Goal: Task Accomplishment & Management: Complete application form

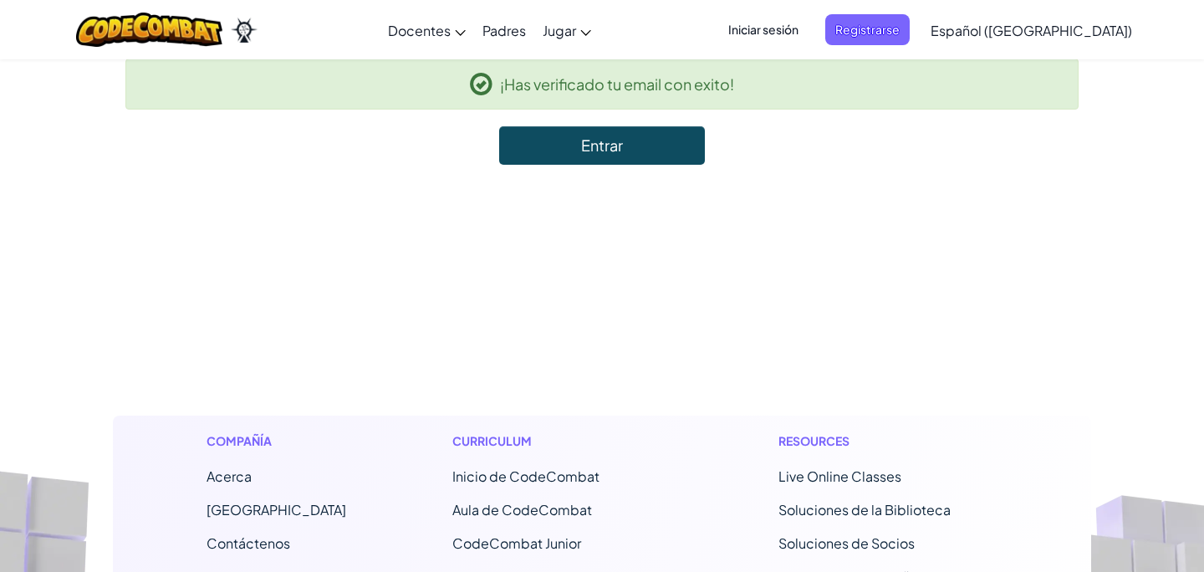
click at [660, 163] on link "Entrar" at bounding box center [602, 145] width 206 height 38
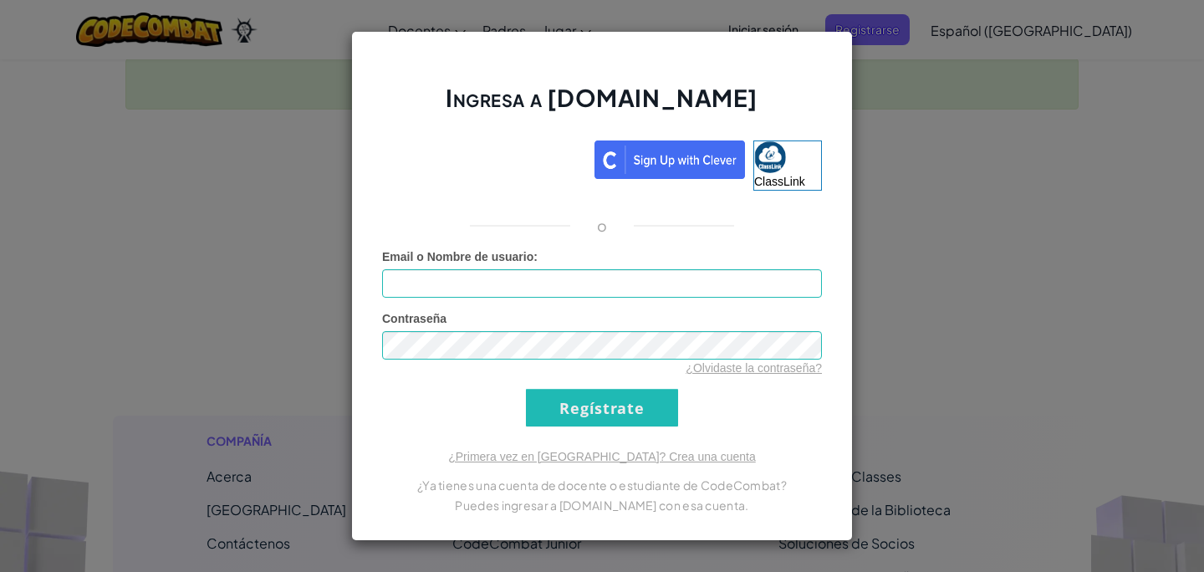
click at [446, 259] on span "Email o Nombre de usuario" at bounding box center [457, 256] width 151 height 13
click at [446, 269] on input "Email o Nombre de usuario :" at bounding box center [602, 283] width 440 height 28
click at [446, 274] on input "Email o Nombre de usuario :" at bounding box center [602, 283] width 440 height 28
type input "I"
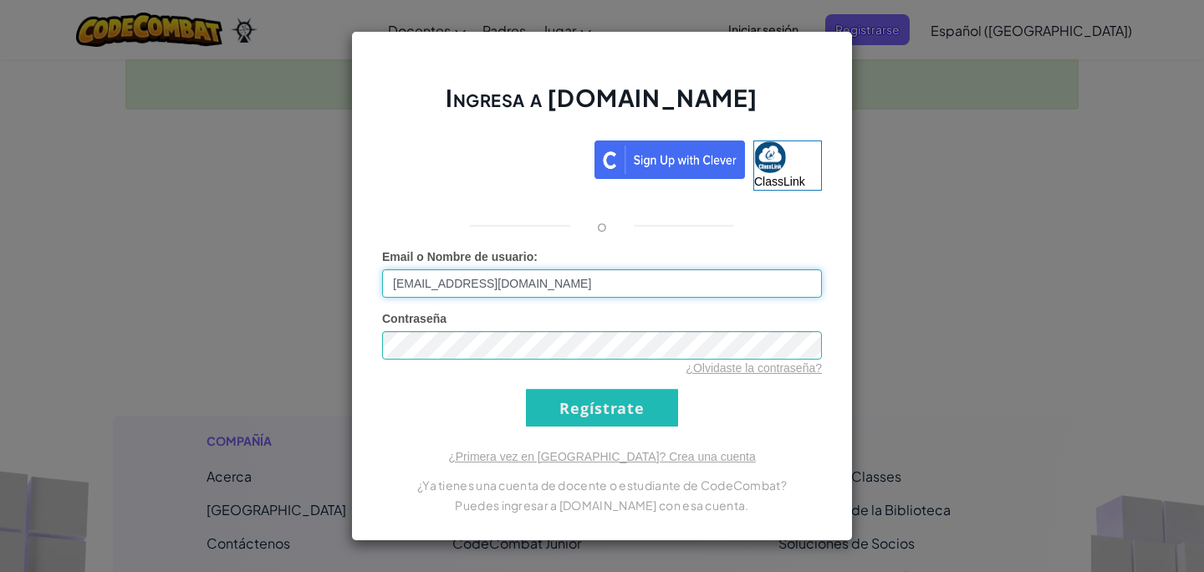
type input "[EMAIL_ADDRESS][DOMAIN_NAME]"
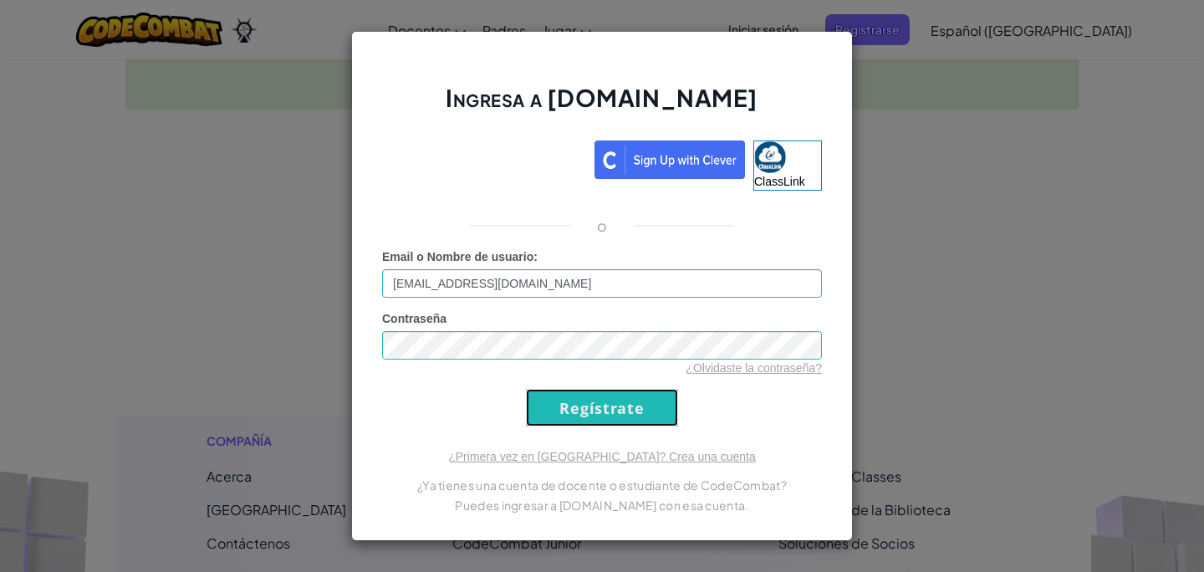
click at [570, 420] on input "Regístrate" at bounding box center [602, 408] width 152 height 38
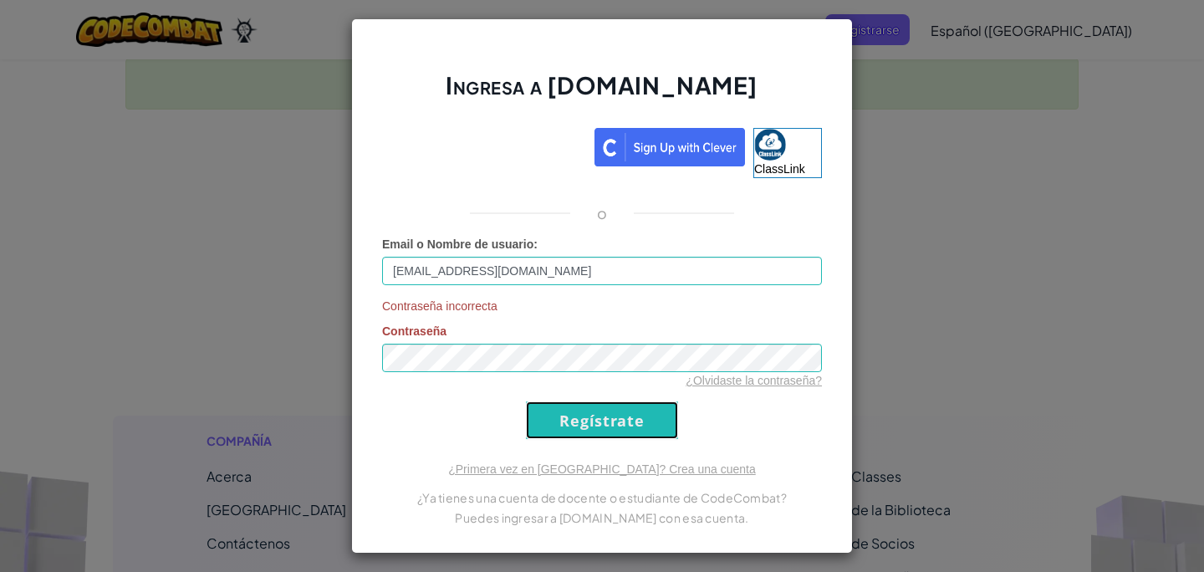
click at [600, 421] on input "Regístrate" at bounding box center [602, 420] width 152 height 38
click at [649, 257] on input "[EMAIL_ADDRESS][DOMAIN_NAME]" at bounding box center [602, 271] width 440 height 28
click at [651, 272] on input "[EMAIL_ADDRESS][DOMAIN_NAME]" at bounding box center [602, 271] width 440 height 28
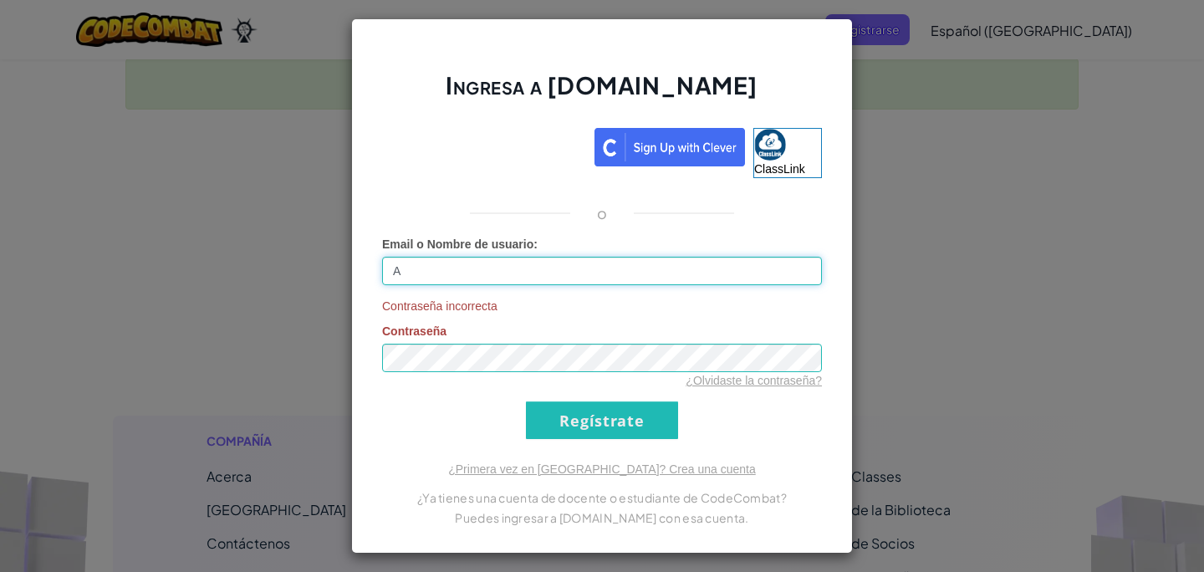
type input "[EMAIL_ADDRESS][DOMAIN_NAME]"
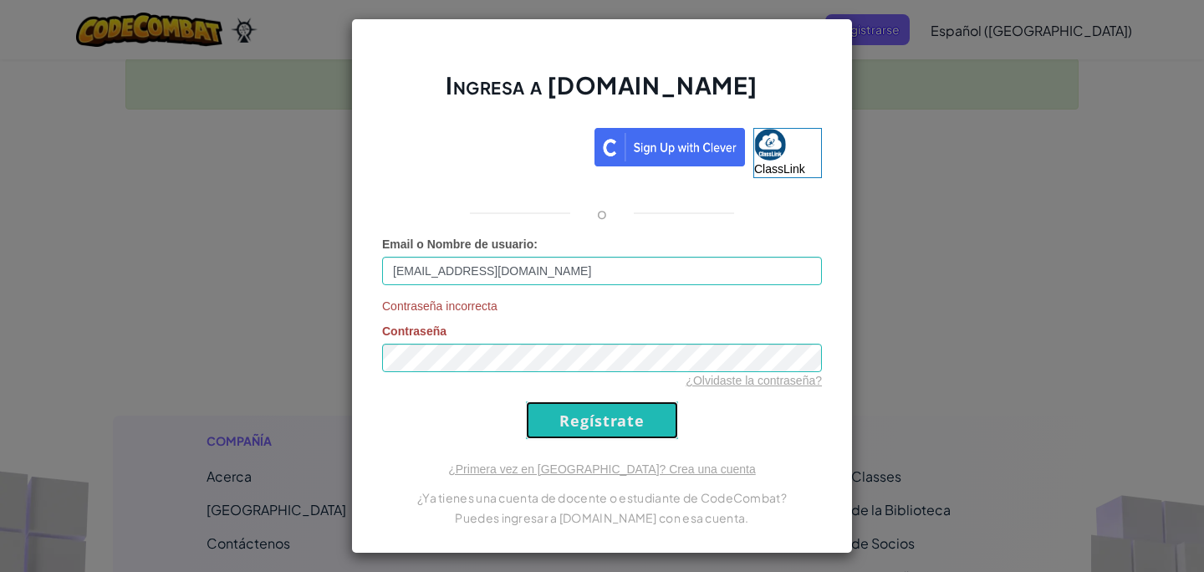
click at [604, 413] on input "Regístrate" at bounding box center [602, 420] width 152 height 38
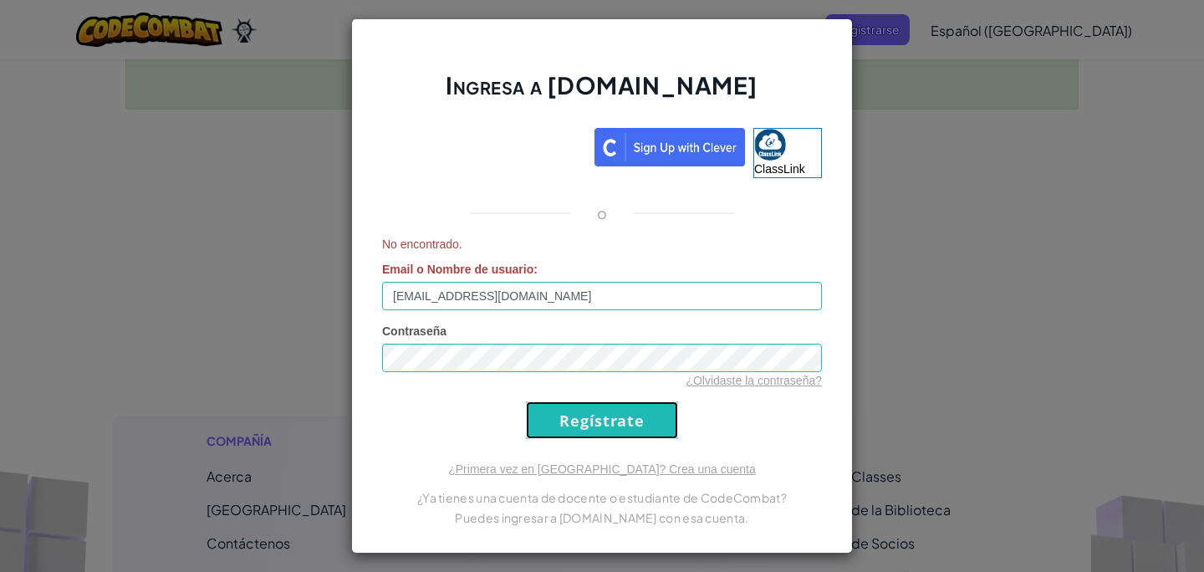
click at [604, 413] on input "Regístrate" at bounding box center [602, 420] width 152 height 38
click at [642, 279] on div "No encontrado. Email o Nombre de usuario : [EMAIL_ADDRESS][DOMAIN_NAME]" at bounding box center [602, 273] width 440 height 74
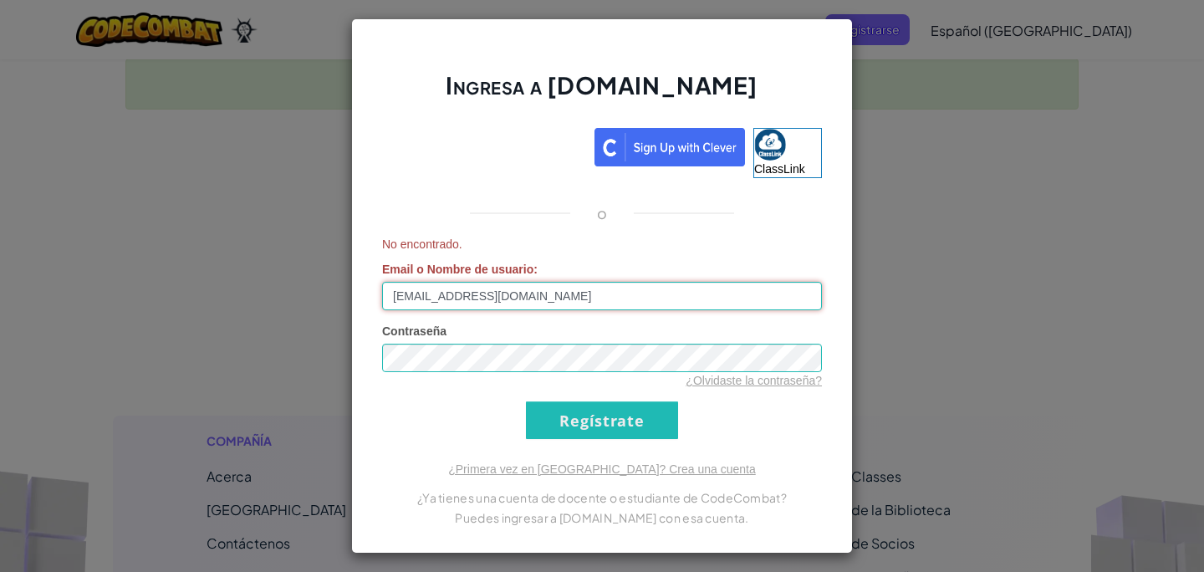
click at [641, 288] on input "[EMAIL_ADDRESS][DOMAIN_NAME]" at bounding box center [602, 296] width 440 height 28
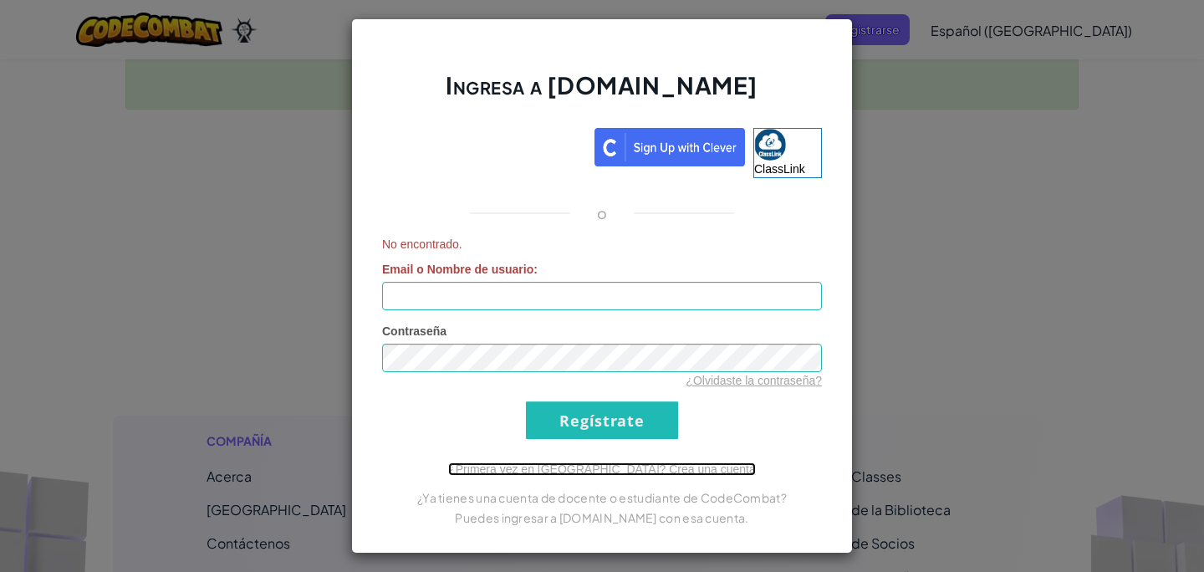
click at [661, 471] on link "¿Primera vez en [GEOGRAPHIC_DATA]? Crea una cuenta" at bounding box center [602, 468] width 308 height 13
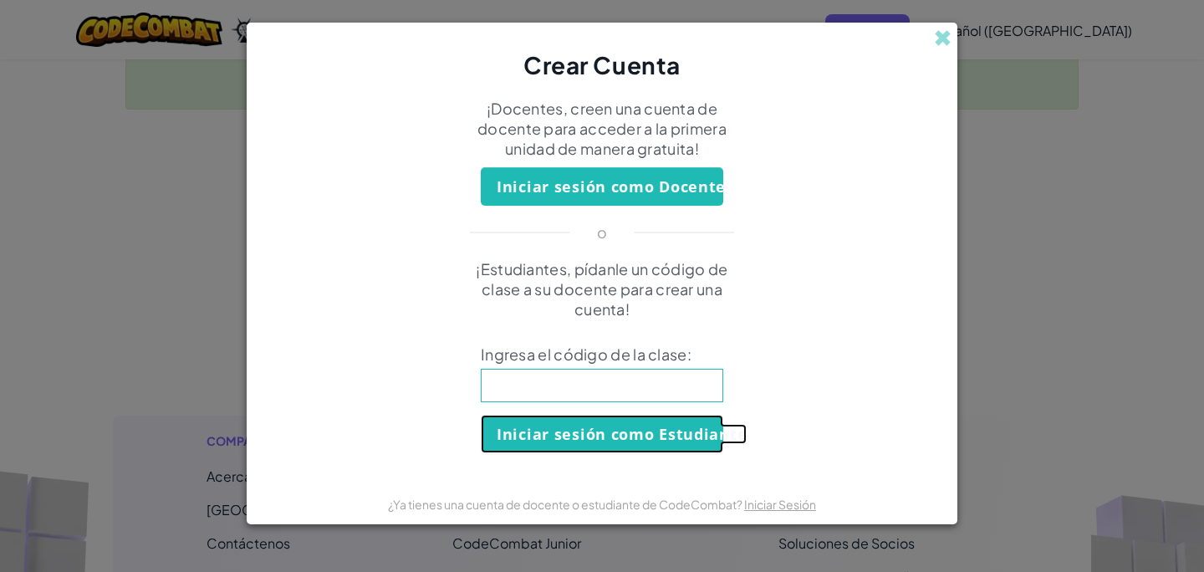
click at [639, 447] on button "Iniciar sesión como Estudiante" at bounding box center [602, 434] width 242 height 38
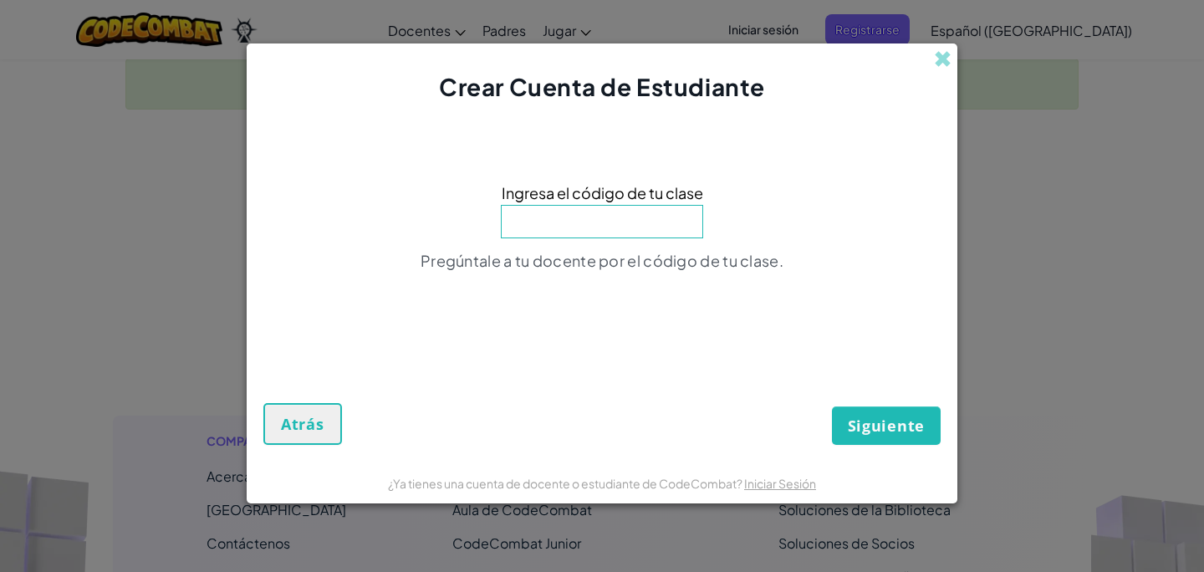
type input "GateTrueLock"
click at [856, 412] on button "Siguiente" at bounding box center [886, 425] width 109 height 38
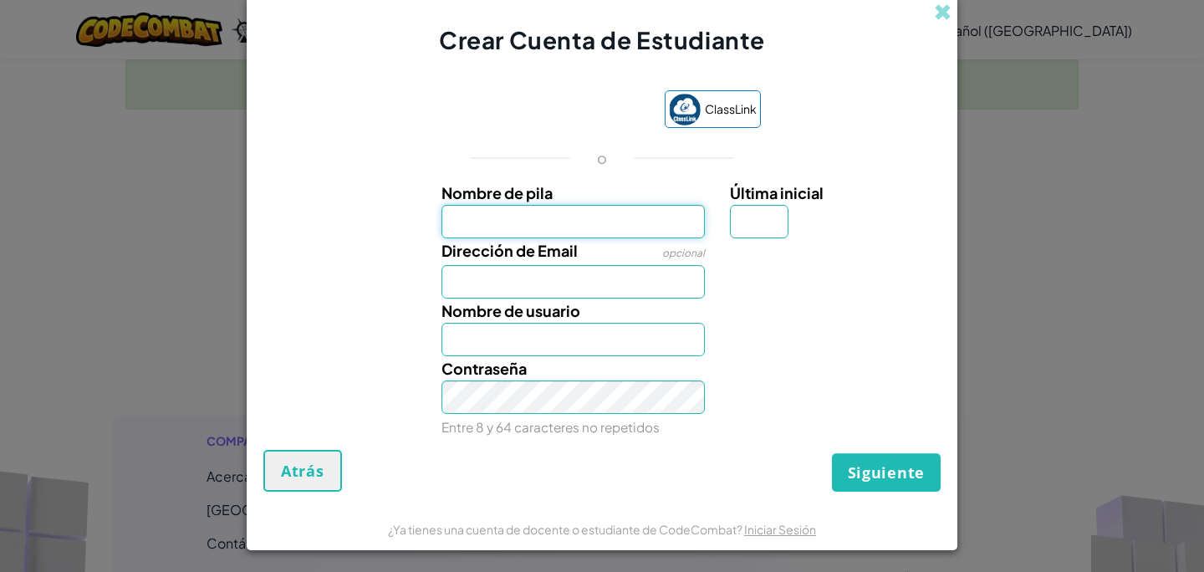
click at [604, 227] on input "Nombre de pila" at bounding box center [573, 221] width 264 height 33
type input "i"
type input "{"
type input "I"
click at [755, 545] on div "¿Ya tienes una cuenta de docente o estudiante de CodeCombat? Iniciar Sesión" at bounding box center [602, 529] width 711 height 42
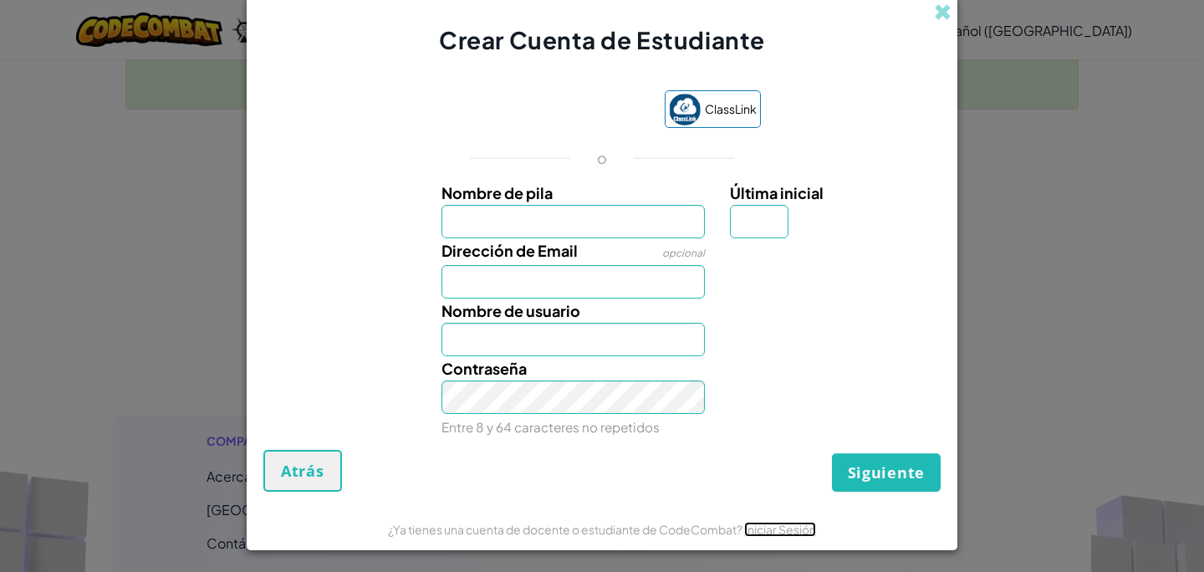
click at [755, 532] on link "Iniciar Sesión" at bounding box center [780, 529] width 72 height 15
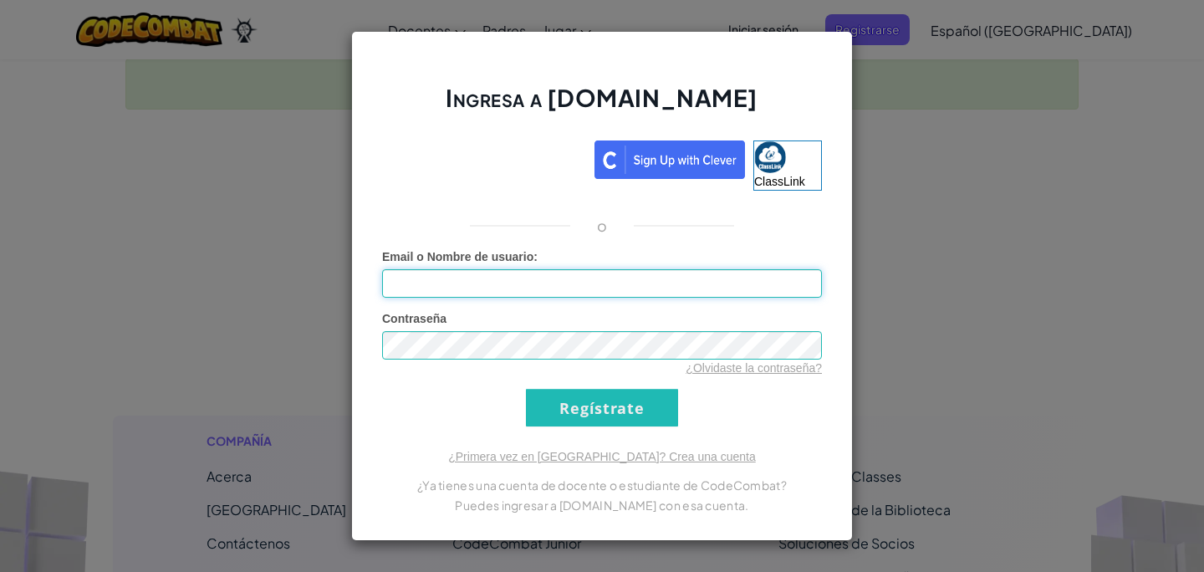
click at [712, 274] on input "Email o Nombre de usuario :" at bounding box center [602, 283] width 440 height 28
type input "[EMAIL_ADDRESS][DOMAIN_NAME]"
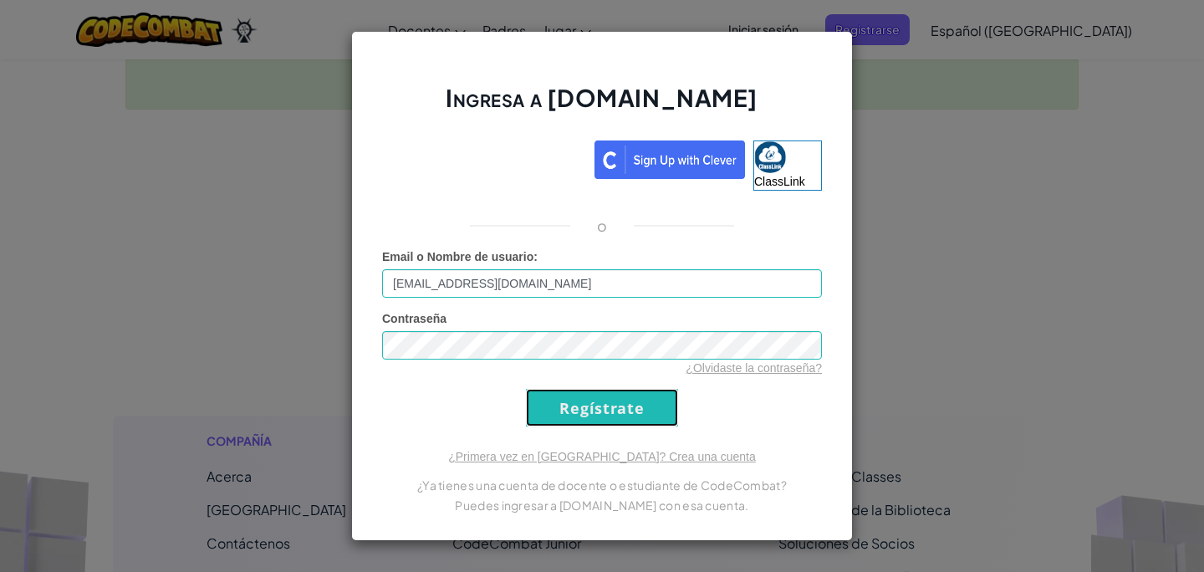
click at [557, 404] on input "Regístrate" at bounding box center [602, 408] width 152 height 38
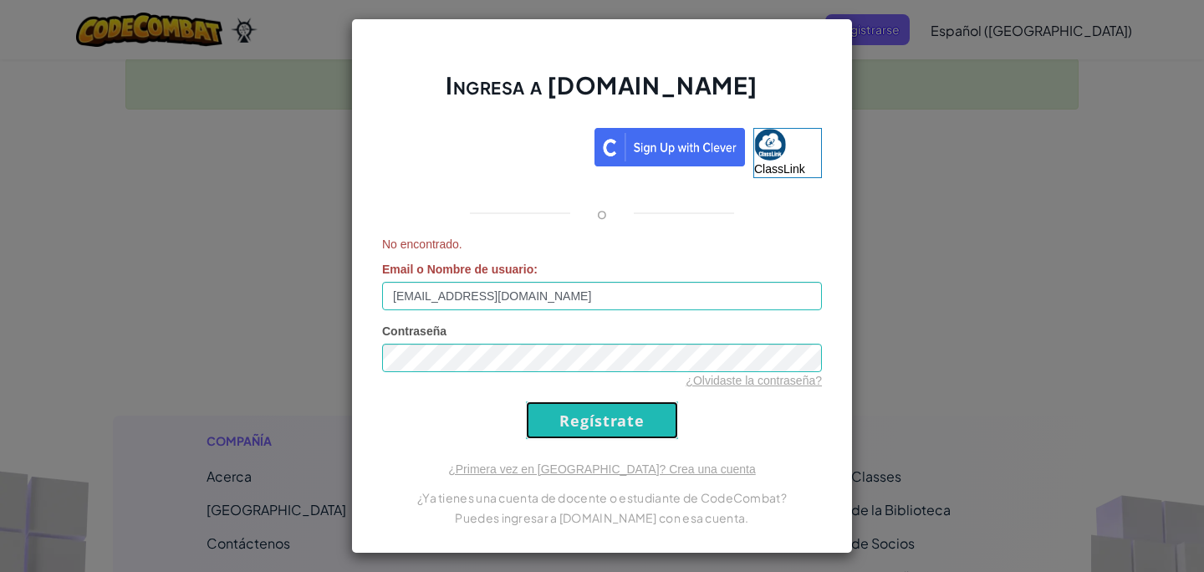
click at [589, 411] on input "Regístrate" at bounding box center [602, 420] width 152 height 38
click at [551, 458] on div "Ingresa a [DOMAIN_NAME] ClassLink o No encontrado. Email o Nombre de usuario : …" at bounding box center [602, 285] width 502 height 535
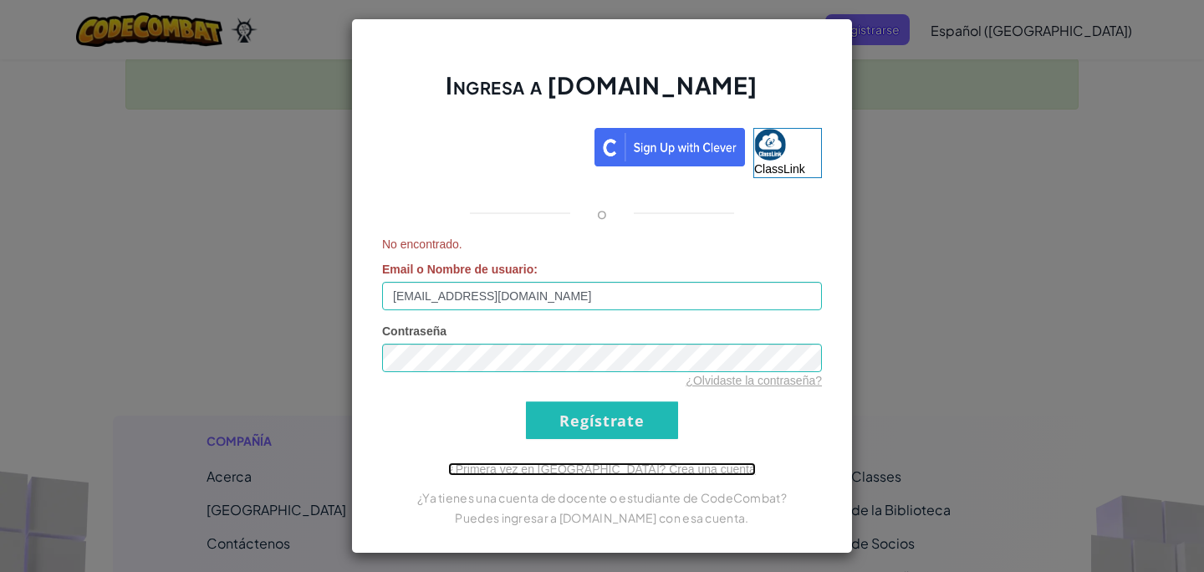
click at [557, 470] on link "¿Primera vez en [GEOGRAPHIC_DATA]? Crea una cuenta" at bounding box center [602, 468] width 308 height 13
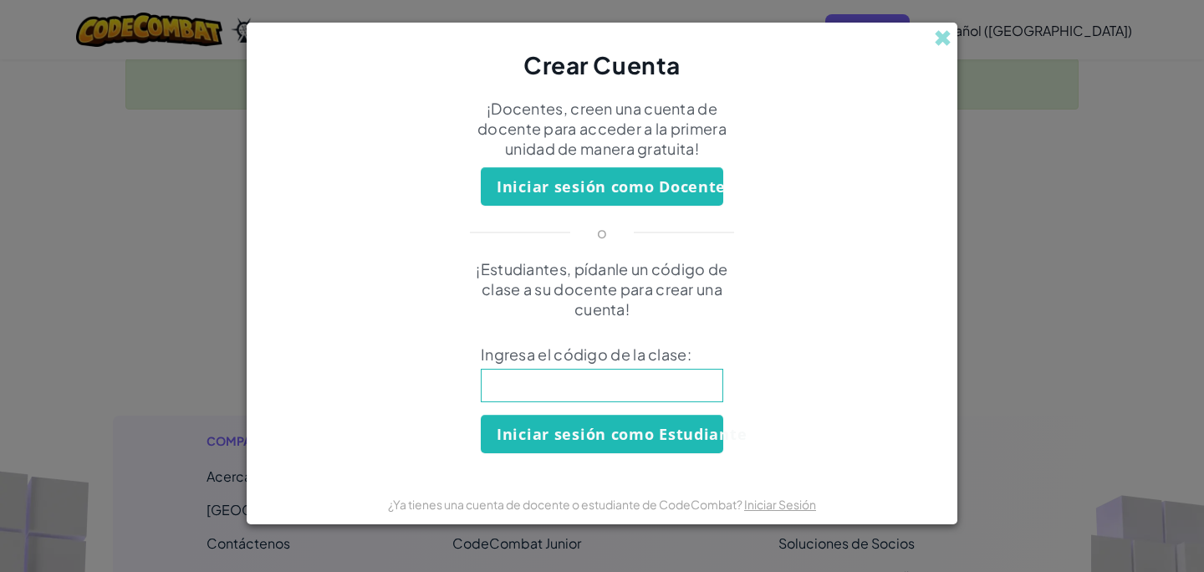
click at [595, 391] on input at bounding box center [602, 385] width 242 height 33
type input "GateTrueLock"
click at [595, 437] on button "Iniciar sesión como Estudiante" at bounding box center [602, 434] width 242 height 38
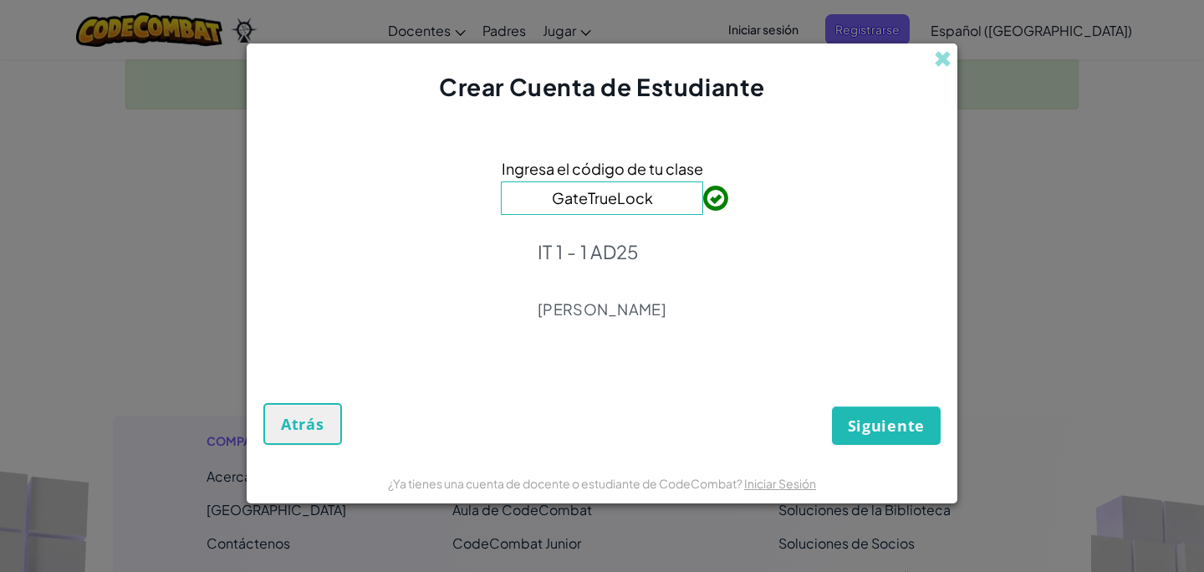
click at [769, 286] on div "Ingresa el código de tu clase GateTrueLock IT 1 - 1 AD25 [PERSON_NAME]" at bounding box center [601, 243] width 677 height 247
click at [868, 410] on button "Siguiente" at bounding box center [886, 425] width 109 height 38
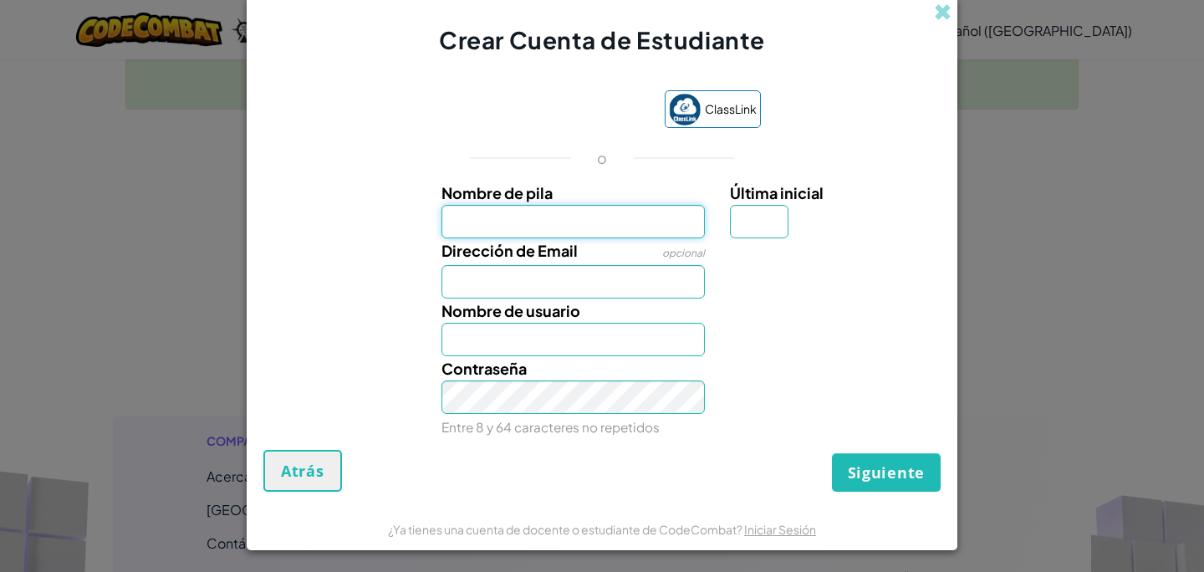
click at [566, 212] on input "Nombre de pila" at bounding box center [573, 221] width 264 height 33
type input "[PERSON_NAME]"
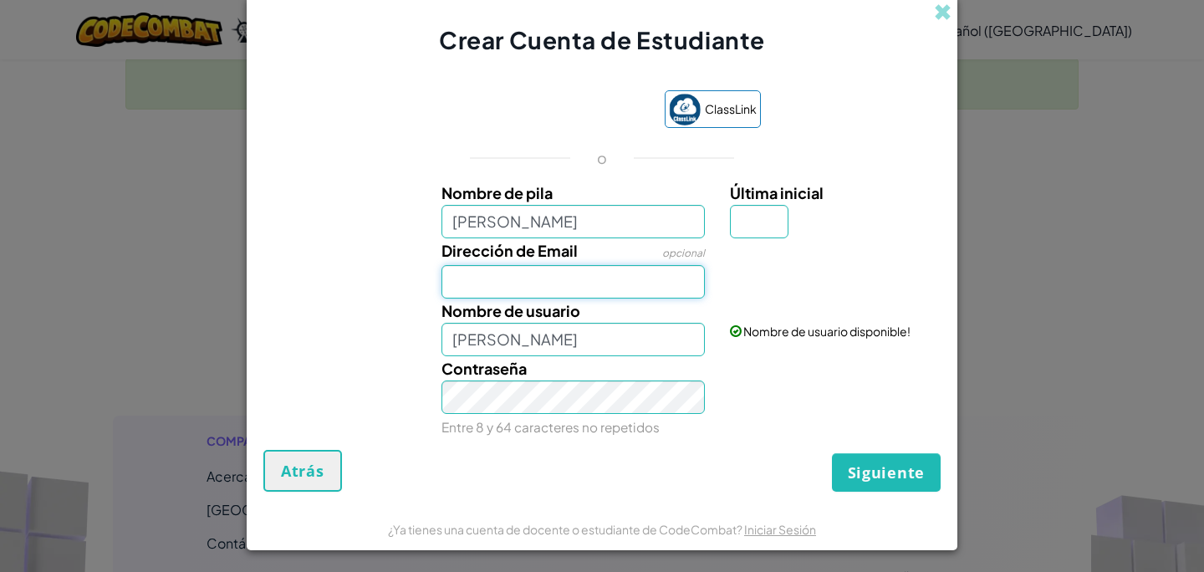
click at [543, 285] on input "Dirección de Email" at bounding box center [573, 281] width 264 height 33
type input "[EMAIL_ADDRESS][DOMAIN_NAME]"
click at [584, 352] on input "[PERSON_NAME]" at bounding box center [573, 339] width 264 height 33
type input "[PERSON_NAME]"
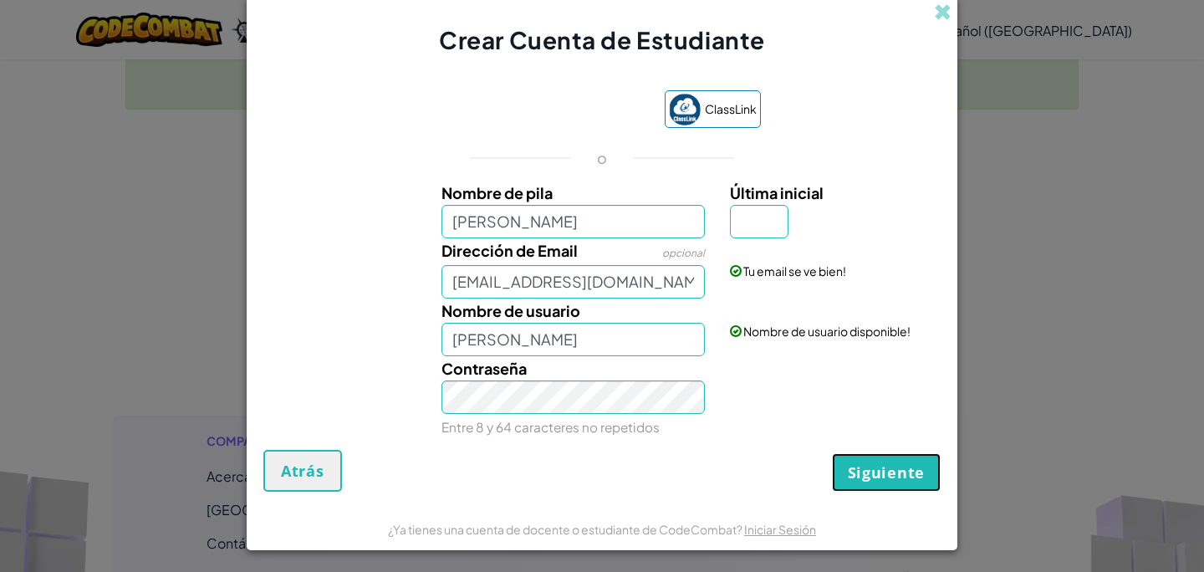
click at [845, 469] on button "Siguiente" at bounding box center [886, 472] width 109 height 38
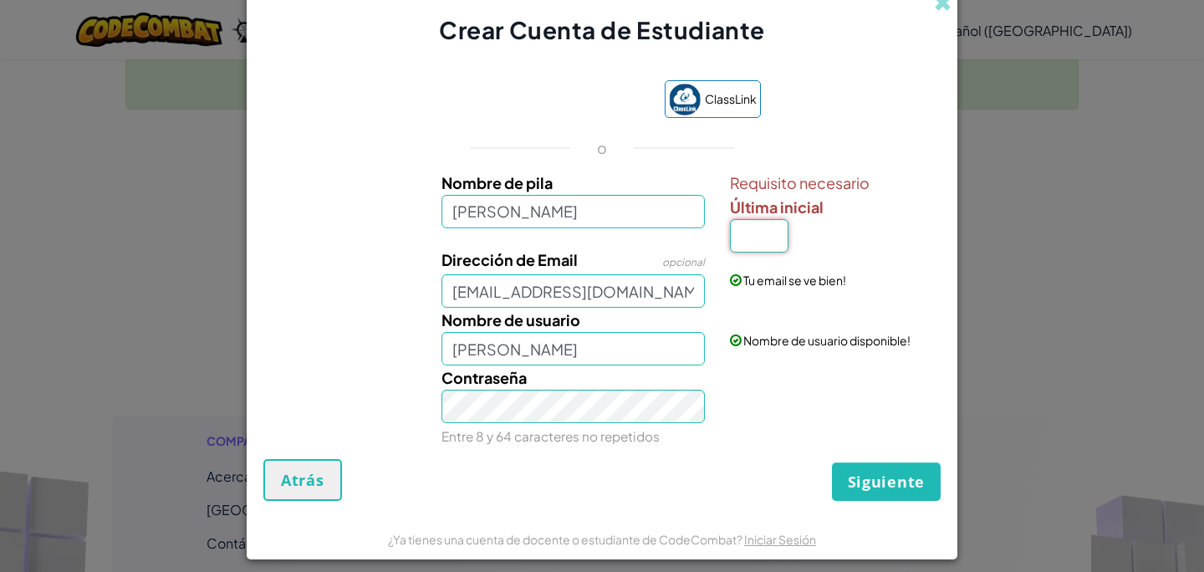
click at [743, 243] on input "Última inicial" at bounding box center [759, 235] width 59 height 33
type input "V"
type input "A"
type input "[PERSON_NAME]"
click at [573, 200] on input "[PERSON_NAME]" at bounding box center [573, 211] width 264 height 33
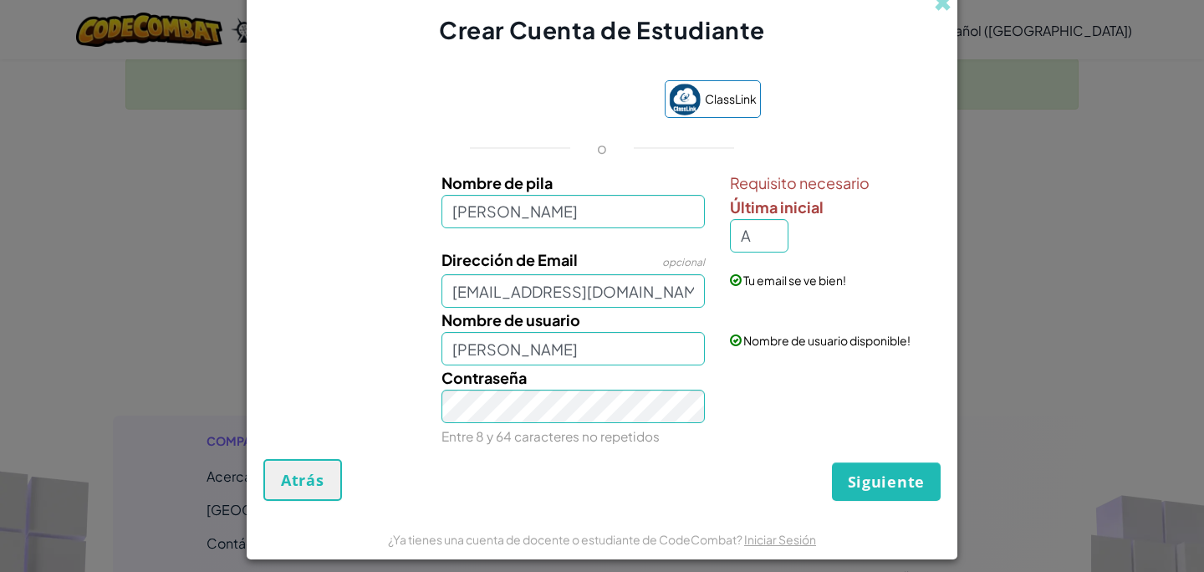
click at [799, 211] on span "Última inicial" at bounding box center [777, 206] width 94 height 19
click at [788, 219] on input "A" at bounding box center [759, 235] width 59 height 33
click at [605, 220] on input "[PERSON_NAME]" at bounding box center [573, 211] width 264 height 33
type input "[PERSON_NAME]"
type input "[PERSON_NAME] SA"
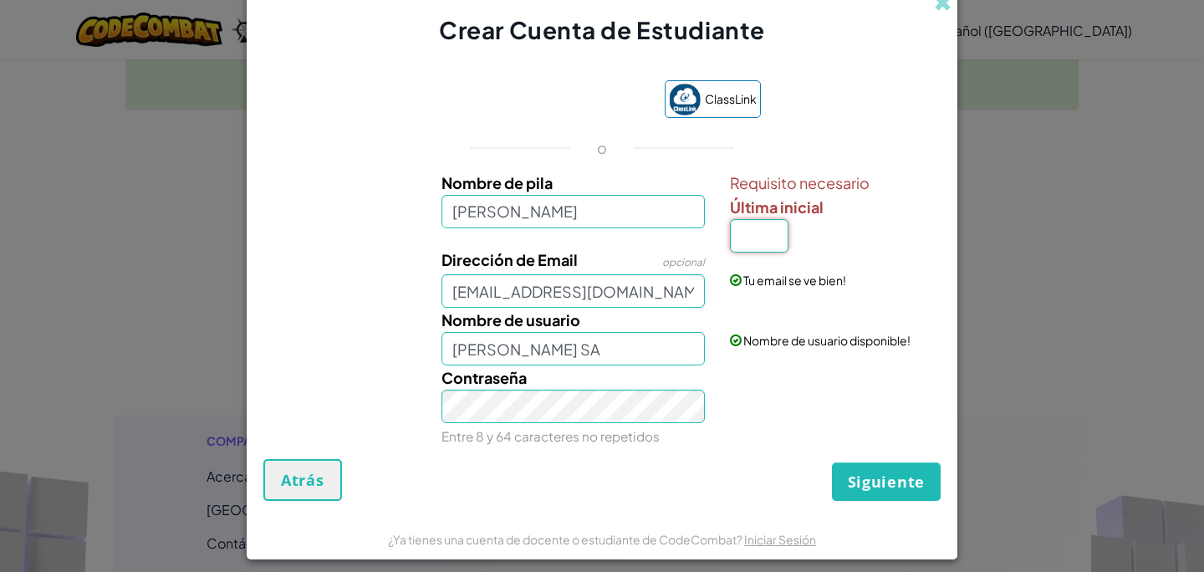
type input "A"
click at [718, 206] on div "Requisito necesario Última inicial A" at bounding box center [833, 209] width 232 height 77
click at [701, 206] on input "[PERSON_NAME]" at bounding box center [573, 211] width 264 height 33
type input "[PERSON_NAME]"
click at [869, 478] on span "Siguiente" at bounding box center [886, 481] width 77 height 20
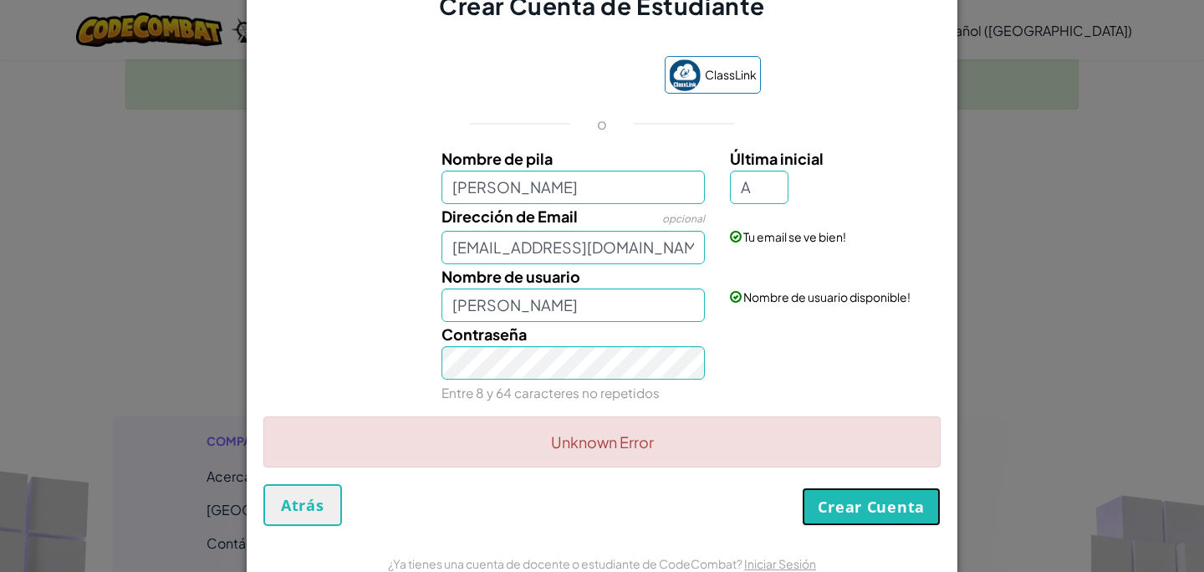
click at [853, 505] on button "Crear Cuenta" at bounding box center [871, 506] width 139 height 38
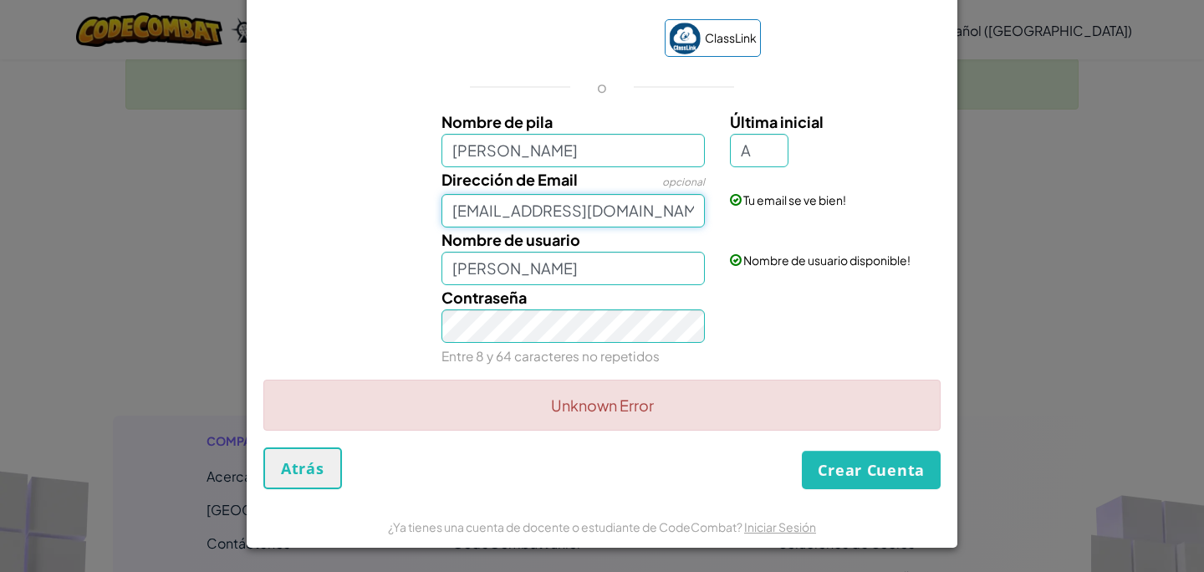
click at [704, 201] on input "[EMAIL_ADDRESS][DOMAIN_NAME]" at bounding box center [573, 210] width 264 height 33
click at [750, 400] on div "Unknown Error" at bounding box center [601, 405] width 677 height 51
click at [625, 265] on input "[PERSON_NAME]" at bounding box center [573, 268] width 264 height 33
type input "[PERSON_NAME]"
click at [866, 436] on div "Unknown Error" at bounding box center [601, 413] width 677 height 69
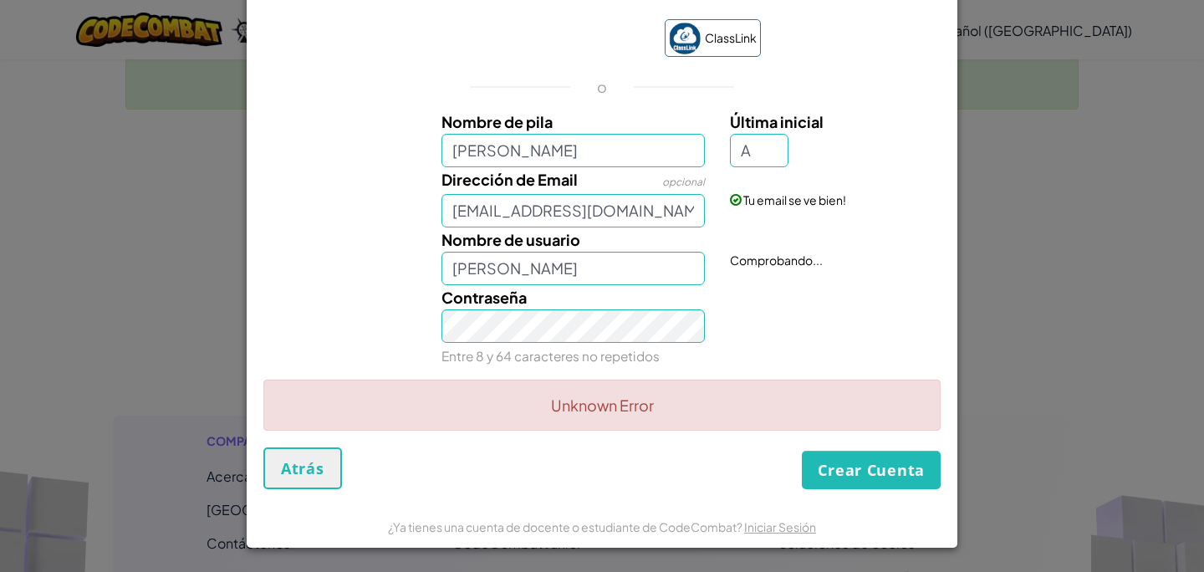
click at [866, 449] on div "Crear Cuenta Atrás" at bounding box center [601, 468] width 677 height 42
click at [859, 471] on button "Crear Cuenta" at bounding box center [871, 470] width 139 height 38
click at [751, 159] on input "A" at bounding box center [759, 150] width 59 height 33
click at [877, 447] on div "Crear Cuenta Atrás" at bounding box center [601, 468] width 677 height 42
click at [879, 471] on button "Crear Cuenta" at bounding box center [871, 470] width 139 height 38
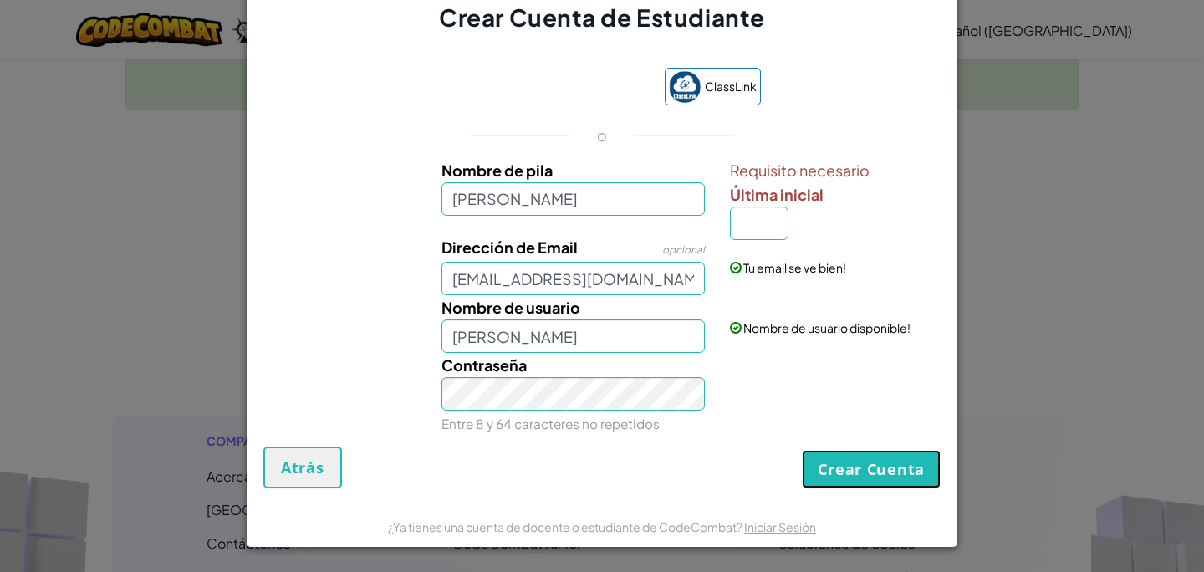
scroll to position [13, 0]
drag, startPoint x: 623, startPoint y: 336, endPoint x: 533, endPoint y: 332, distance: 89.5
click at [533, 327] on input "[PERSON_NAME]" at bounding box center [573, 335] width 264 height 33
type input "[PERSON_NAME]"
click at [745, 234] on input "Última inicial" at bounding box center [759, 222] width 59 height 33
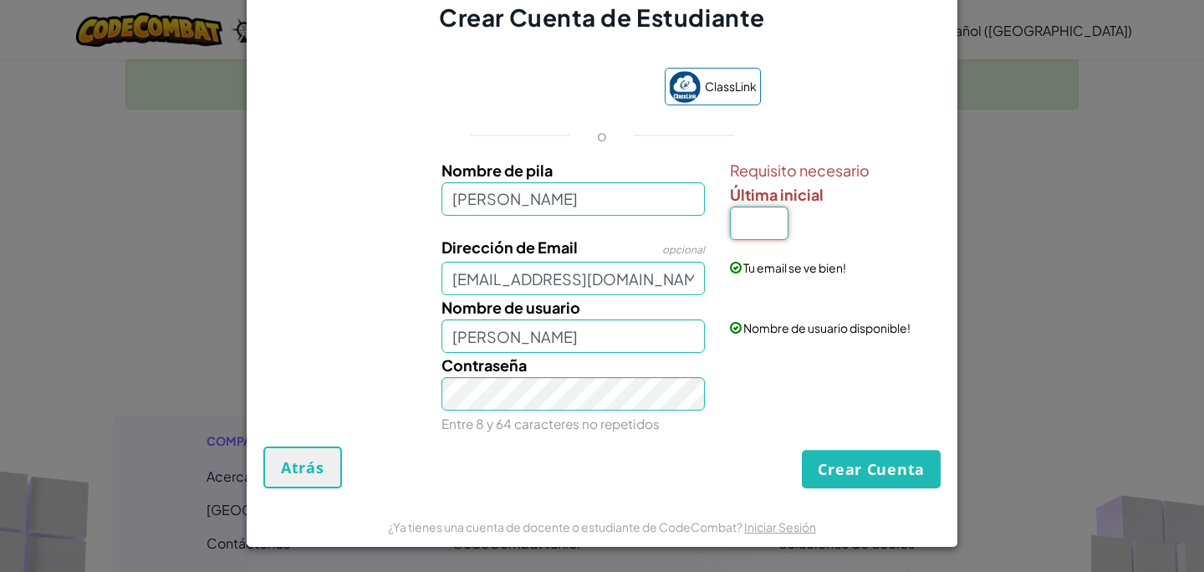
type input "s"
type input "S"
click at [587, 341] on input "[PERSON_NAME]" at bounding box center [573, 335] width 264 height 33
type input "[PERSON_NAME]"
click at [583, 196] on input "[PERSON_NAME]" at bounding box center [573, 198] width 264 height 33
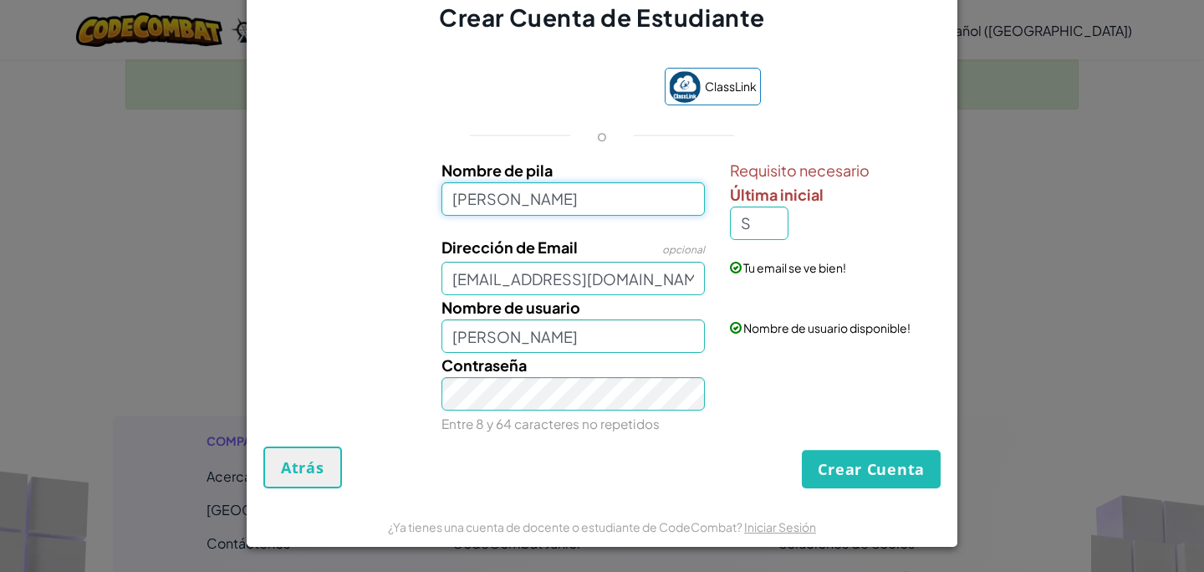
type input "[PERSON_NAME]"
click at [885, 471] on button "Crear Cuenta" at bounding box center [871, 469] width 139 height 38
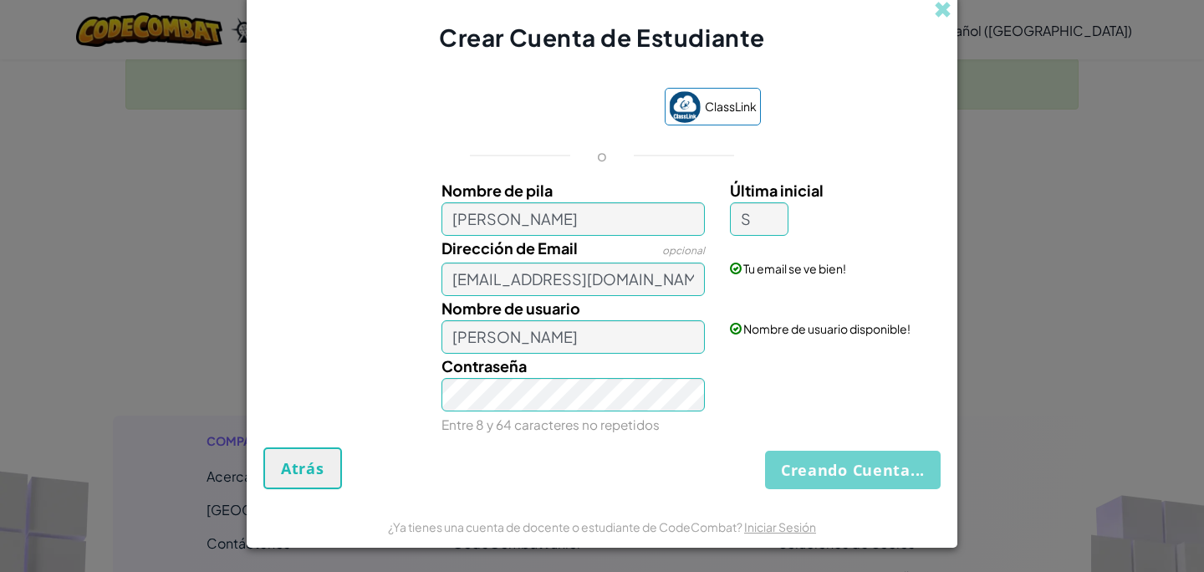
scroll to position [0, 0]
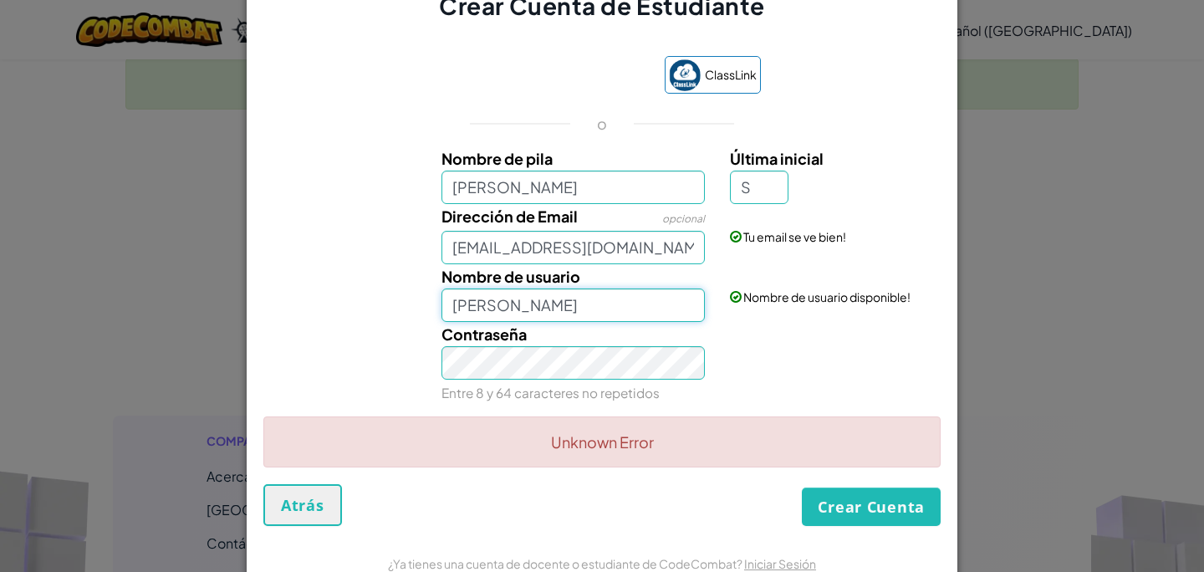
click at [538, 318] on input "[PERSON_NAME]" at bounding box center [573, 304] width 264 height 33
click at [519, 313] on input "[PERSON_NAME]" at bounding box center [573, 304] width 264 height 33
type input "[PERSON_NAME]"
click at [806, 524] on button "Crear Cuenta" at bounding box center [871, 506] width 139 height 38
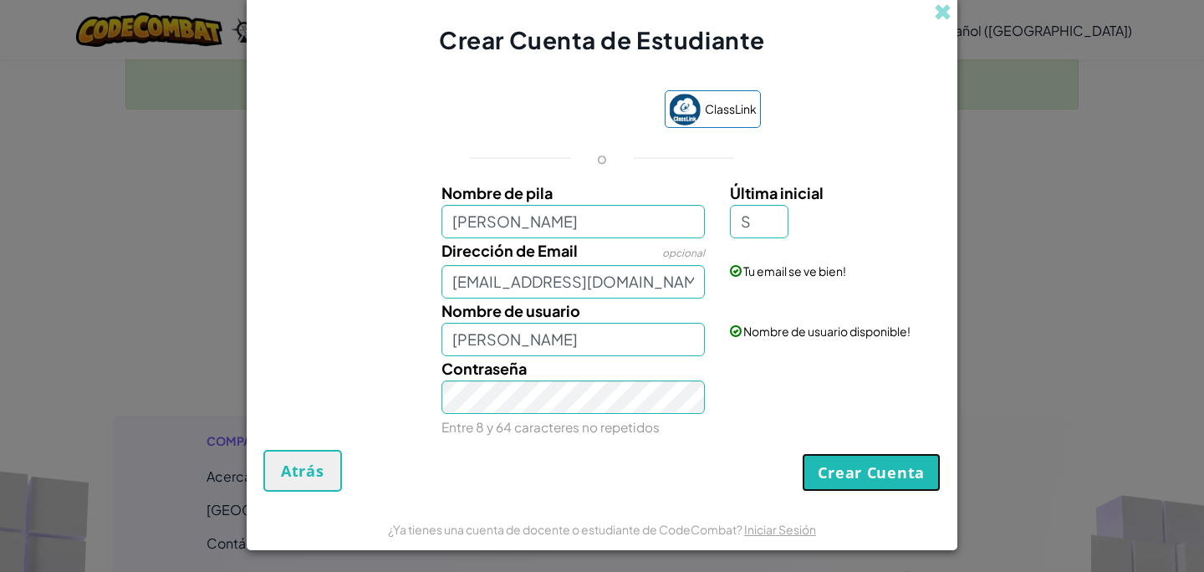
click at [818, 487] on button "Crear Cuenta" at bounding box center [871, 472] width 139 height 38
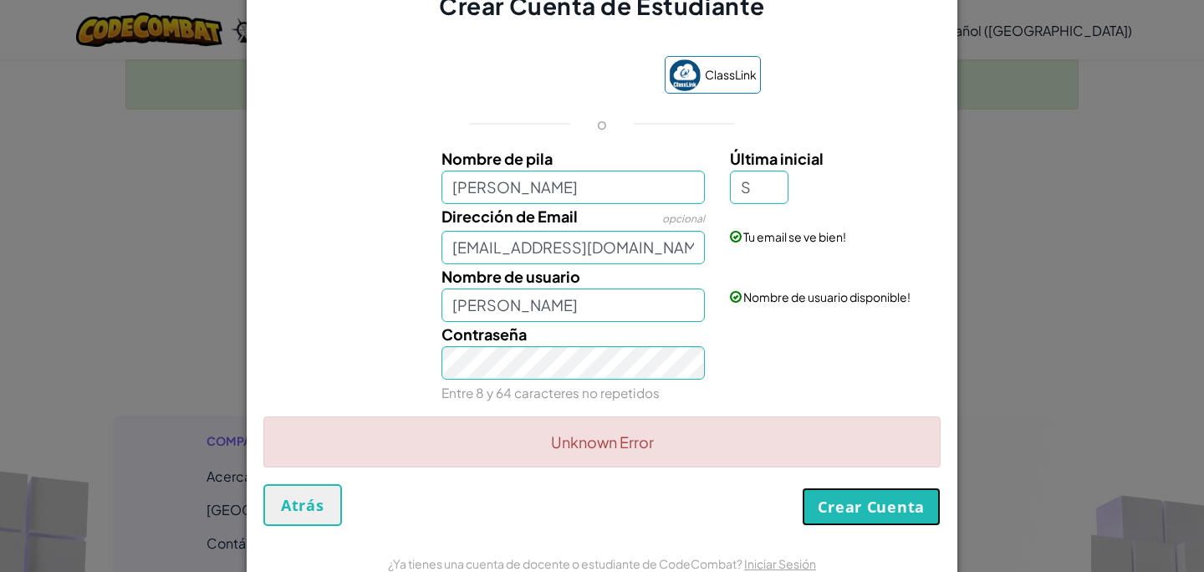
click at [835, 494] on button "Crear Cuenta" at bounding box center [871, 506] width 139 height 38
